Goal: Task Accomplishment & Management: Complete application form

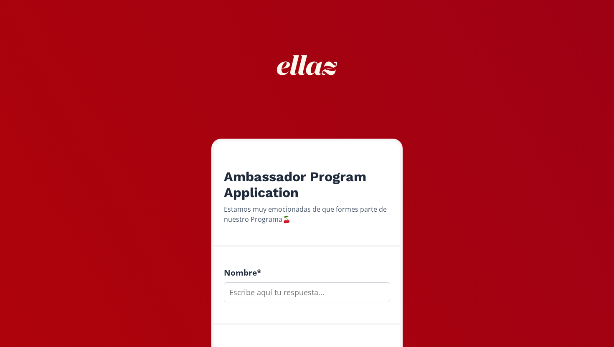
click at [253, 289] on input "text" at bounding box center [307, 292] width 166 height 20
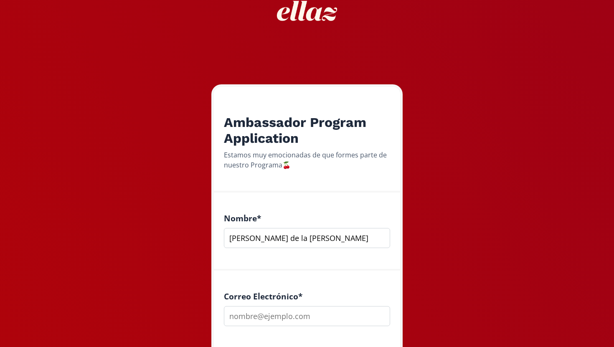
scroll to position [63, 0]
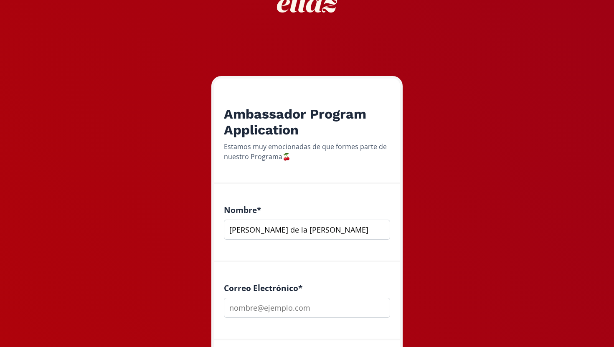
type input "[PERSON_NAME] de la [PERSON_NAME]"
click at [264, 307] on input "email" at bounding box center [307, 308] width 166 height 20
type input "[EMAIL_ADDRESS][DOMAIN_NAME]"
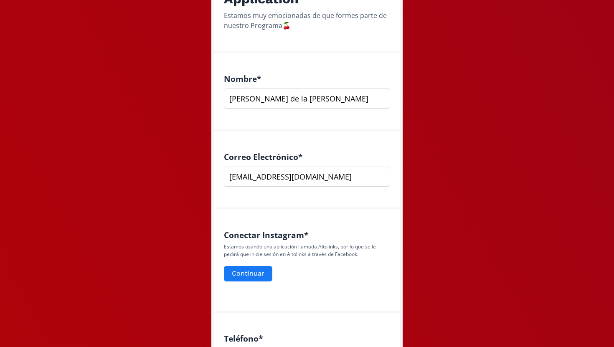
scroll to position [199, 0]
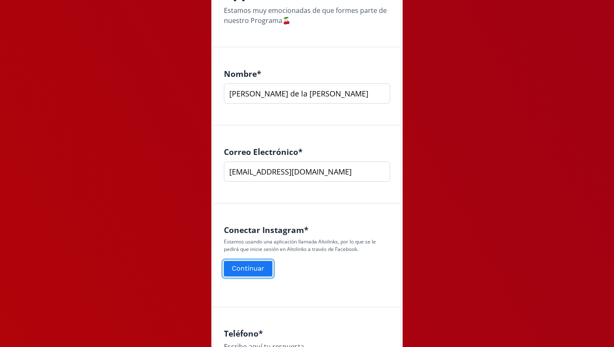
click at [246, 264] on button "Continuar" at bounding box center [248, 269] width 51 height 18
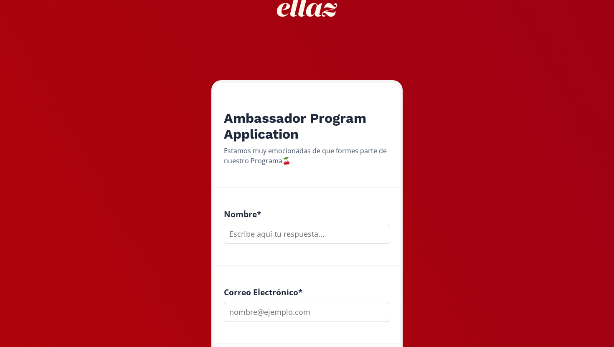
scroll to position [86, 0]
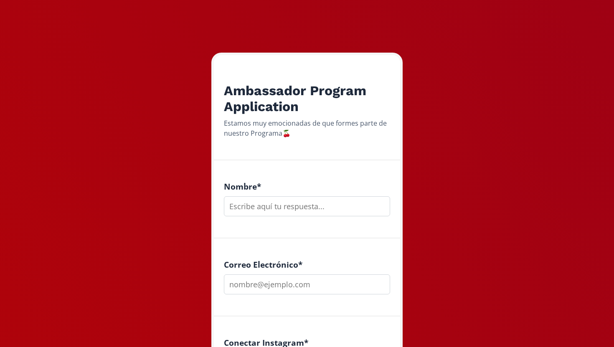
click at [271, 204] on input "text" at bounding box center [307, 206] width 166 height 20
type input "[PERSON_NAME] de la [PERSON_NAME]"
click at [307, 286] on input "email" at bounding box center [307, 284] width 166 height 20
type input "[EMAIL_ADDRESS][DOMAIN_NAME]"
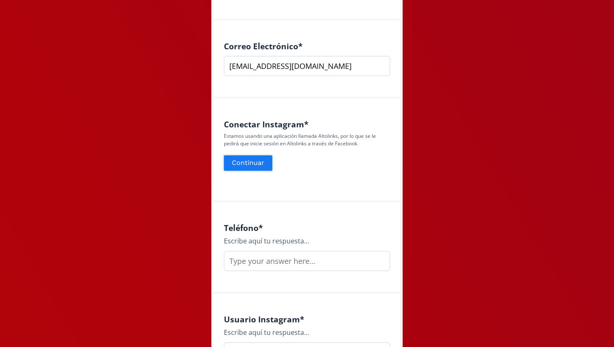
scroll to position [312, 0]
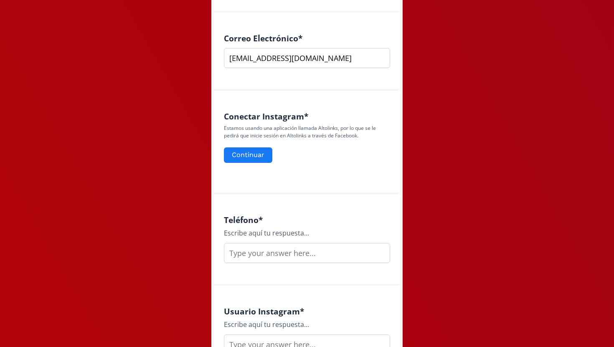
click at [249, 256] on input "text" at bounding box center [307, 253] width 166 height 20
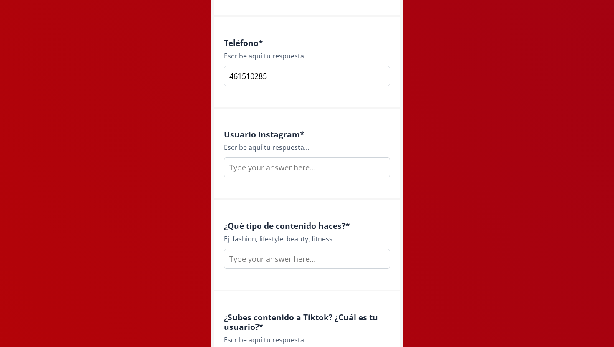
scroll to position [490, 0]
type input "461510285"
click at [279, 171] on input "text" at bounding box center [307, 167] width 166 height 20
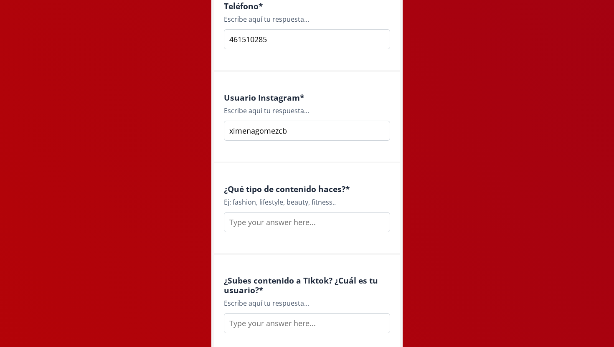
scroll to position [534, 0]
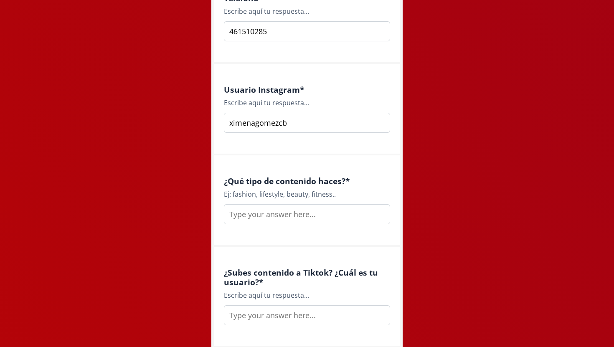
type input "ximenagomezcb"
click at [281, 221] on input "text" at bounding box center [307, 214] width 166 height 20
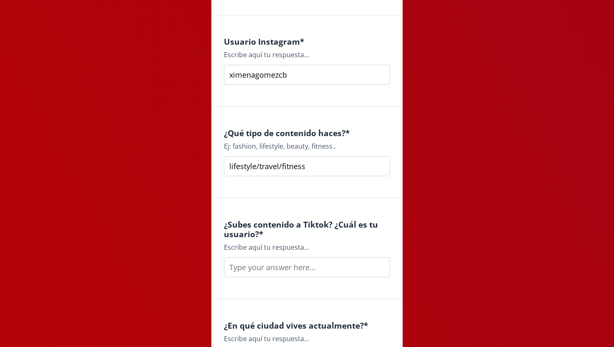
scroll to position [600, 0]
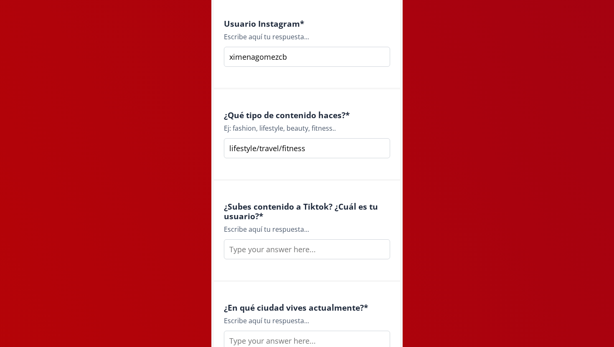
type input "lifestyle/travel/fitness"
click at [301, 251] on input "text" at bounding box center [307, 249] width 166 height 20
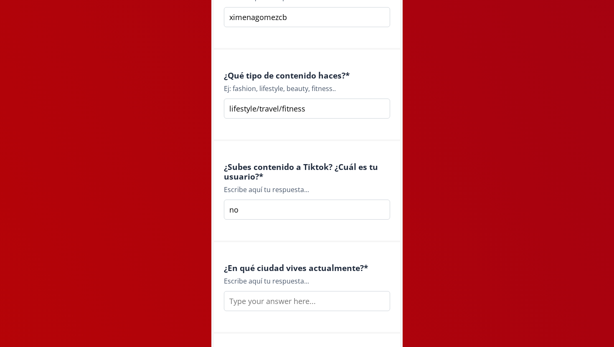
scroll to position [642, 0]
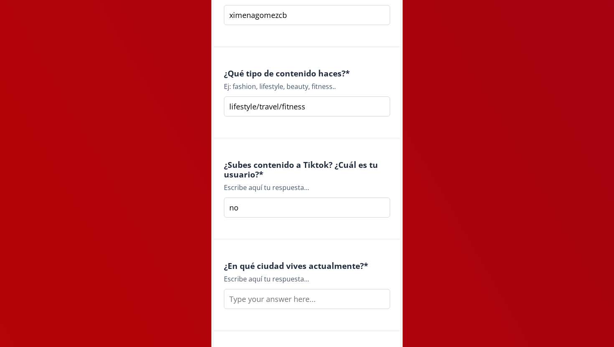
type input "no"
click at [291, 299] on input "text" at bounding box center [307, 299] width 166 height 20
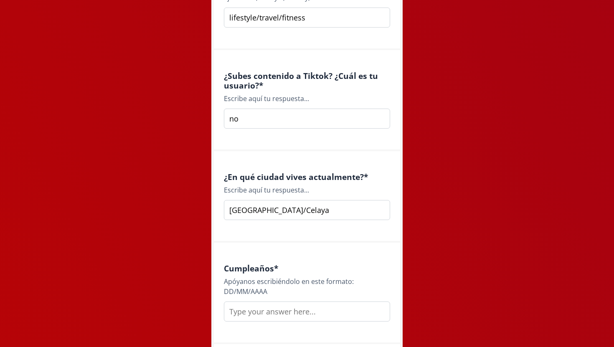
scroll to position [743, 0]
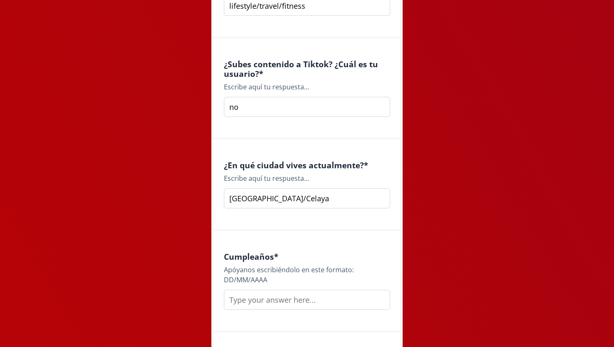
type input "[GEOGRAPHIC_DATA]/Celaya"
click at [274, 298] on input "text" at bounding box center [307, 300] width 166 height 20
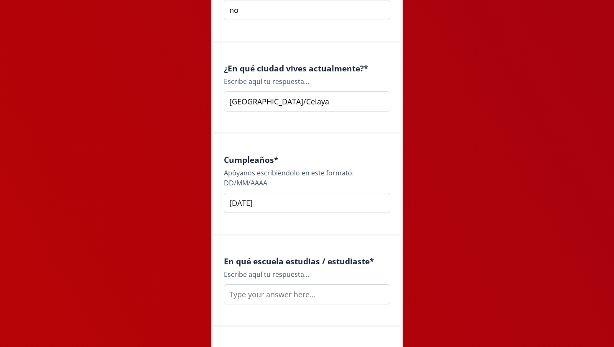
scroll to position [844, 0]
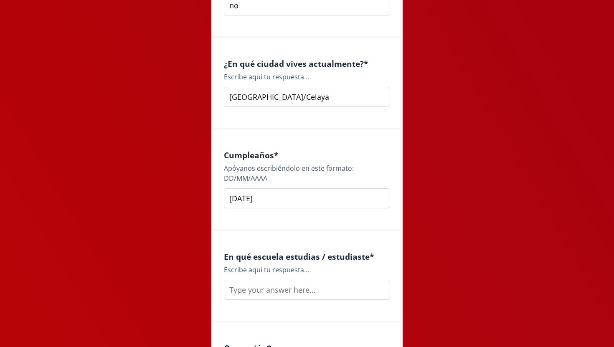
type input "[DATE]"
click at [272, 286] on input "text" at bounding box center [307, 290] width 166 height 20
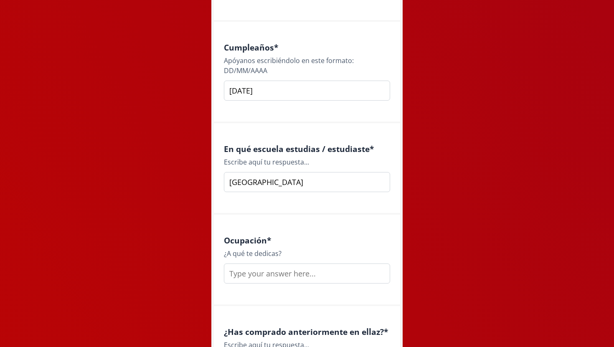
scroll to position [953, 0]
type input "[GEOGRAPHIC_DATA]"
click at [269, 274] on input "text" at bounding box center [307, 272] width 166 height 20
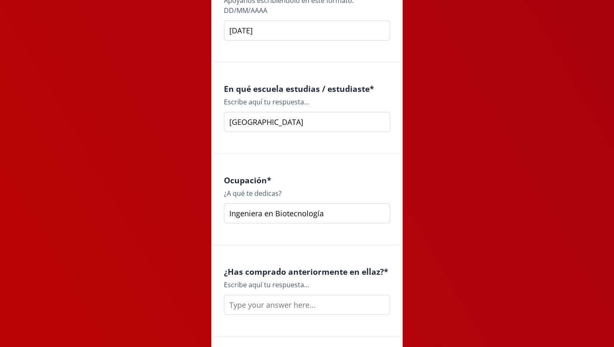
scroll to position [1037, 0]
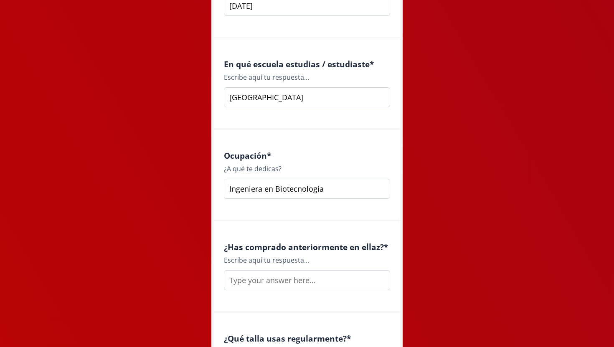
type input "Ingeniera en Biotecnología"
click at [261, 286] on input "text" at bounding box center [307, 280] width 166 height 20
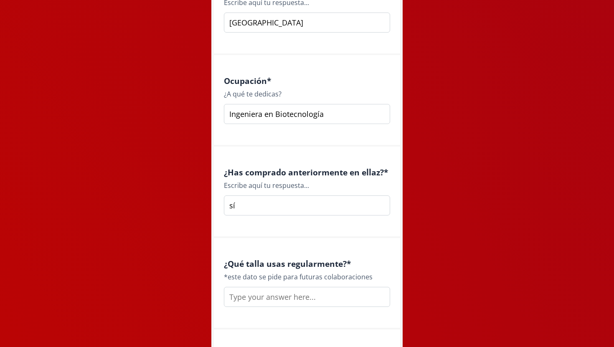
scroll to position [1122, 0]
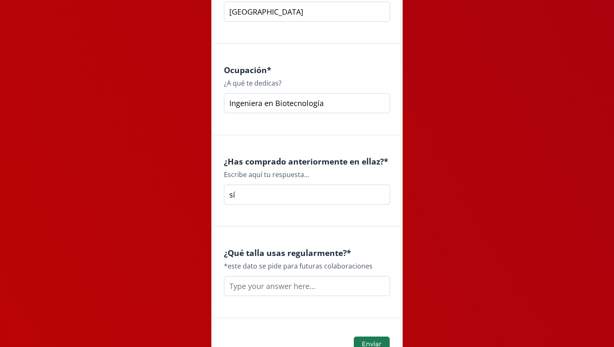
type input "sí"
click at [264, 287] on input "text" at bounding box center [307, 286] width 166 height 20
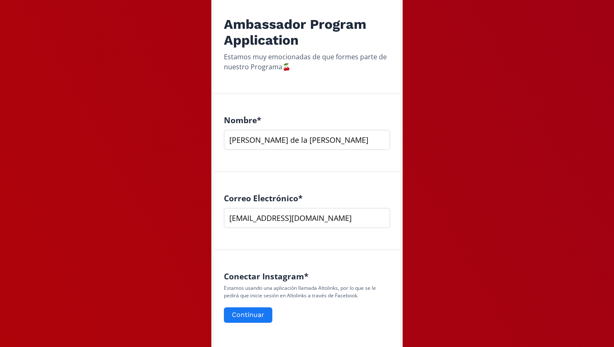
scroll to position [194, 0]
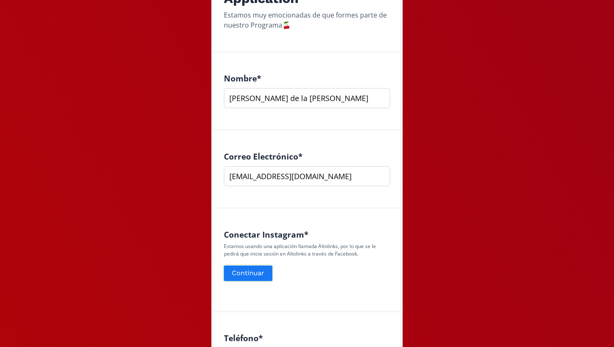
type input "xs"
click at [255, 274] on button "Continuar" at bounding box center [248, 273] width 51 height 18
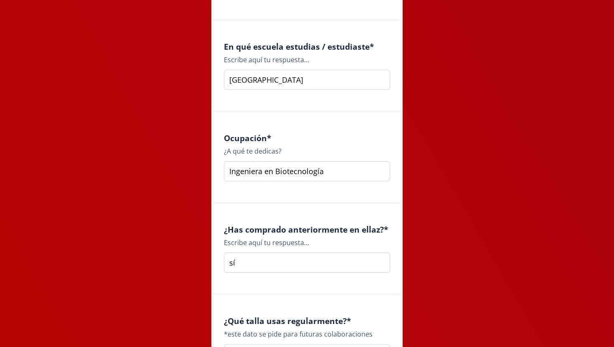
scroll to position [1205, 0]
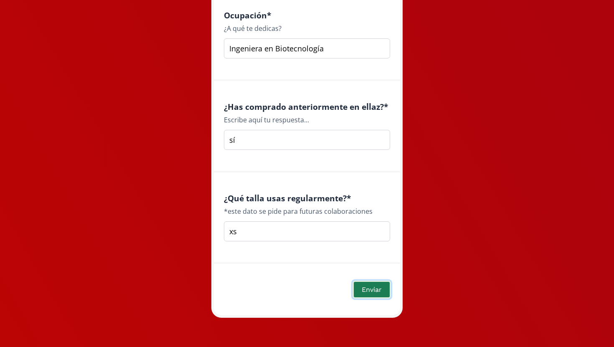
click at [364, 296] on button "Enviar" at bounding box center [371, 290] width 38 height 18
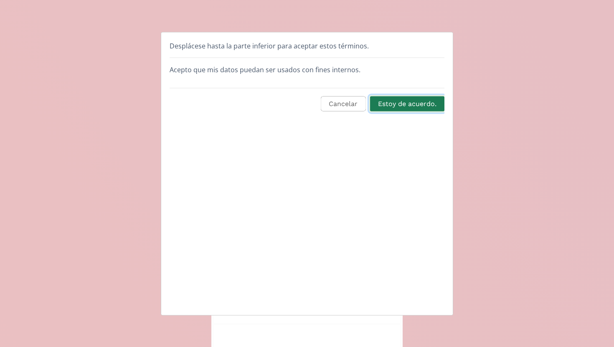
click at [404, 104] on button "Estoy de acuerdo." at bounding box center [407, 104] width 77 height 18
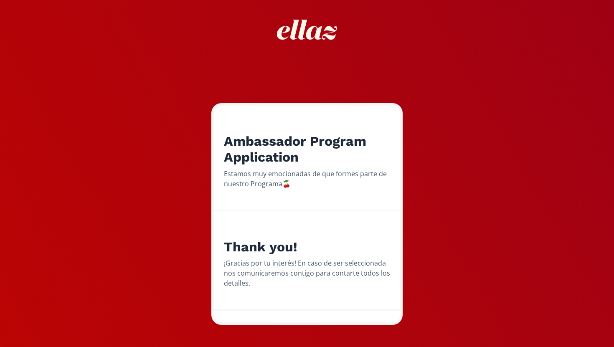
scroll to position [43, 0]
